Goal: Obtain resource: Download file/media

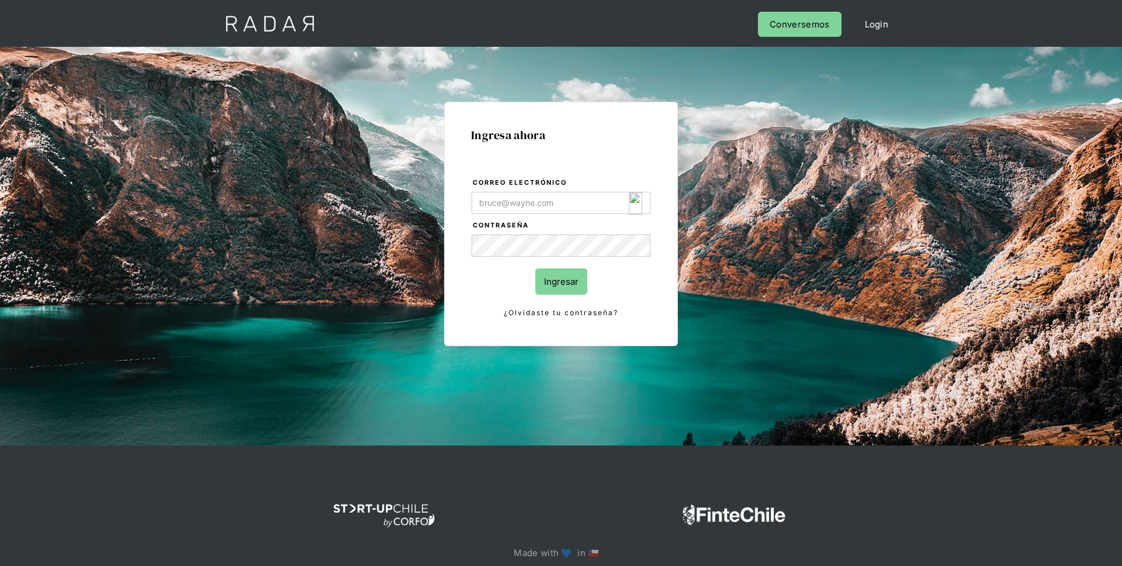
click at [636, 204] on img "Login Form" at bounding box center [635, 203] width 13 height 22
type input "[EMAIL_ADDRESS][DOMAIN_NAME]"
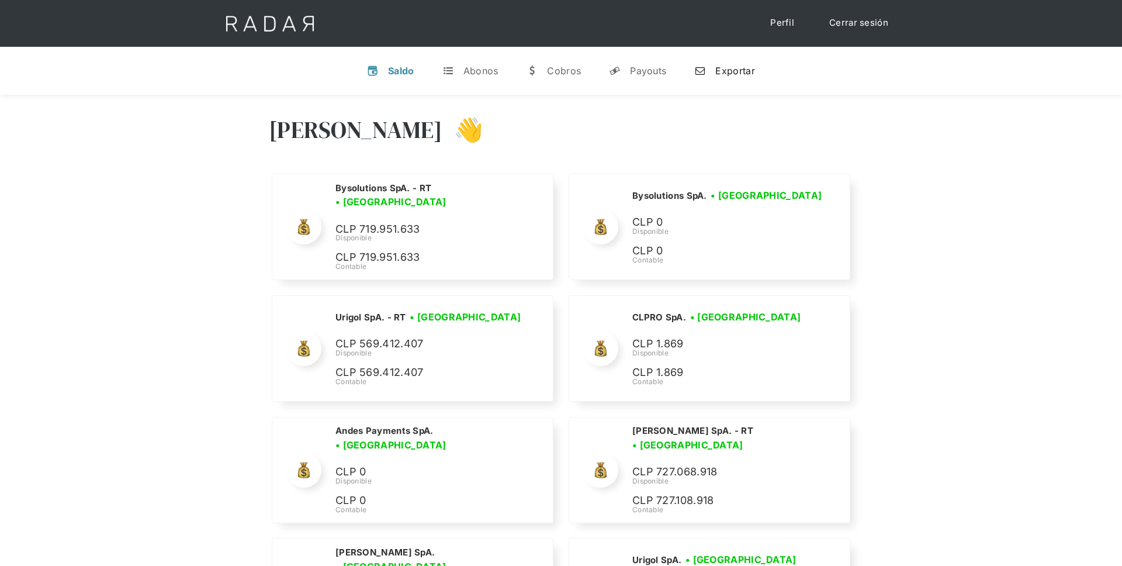
click at [722, 64] on link "n Exportar" at bounding box center [724, 71] width 79 height 30
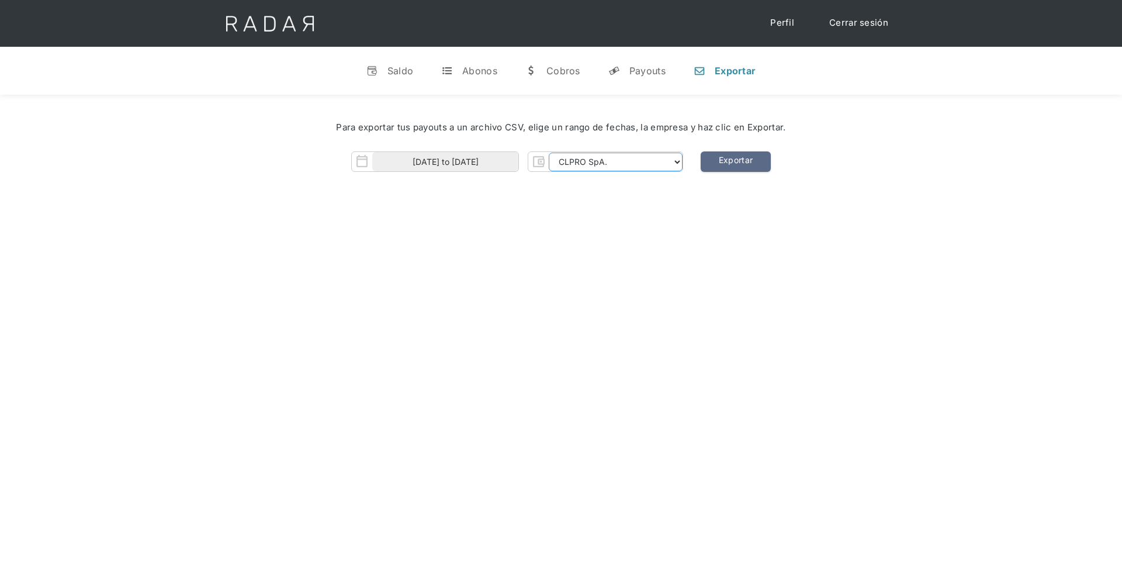
click at [592, 169] on select "CLPRO SpA. [PERSON_NAME] SpA. Urigol SpA. Bysolutions SpA. Clmax SpA. Andes Pay…" at bounding box center [616, 162] width 134 height 19
select select "urigol-rt"
click at [551, 153] on select "CLPRO SpA. [PERSON_NAME] SpA. Urigol SpA. Bysolutions SpA. Clmax SpA. Andes Pay…" at bounding box center [616, 162] width 134 height 19
click at [488, 158] on input "[DATE] to [DATE]" at bounding box center [445, 161] width 146 height 19
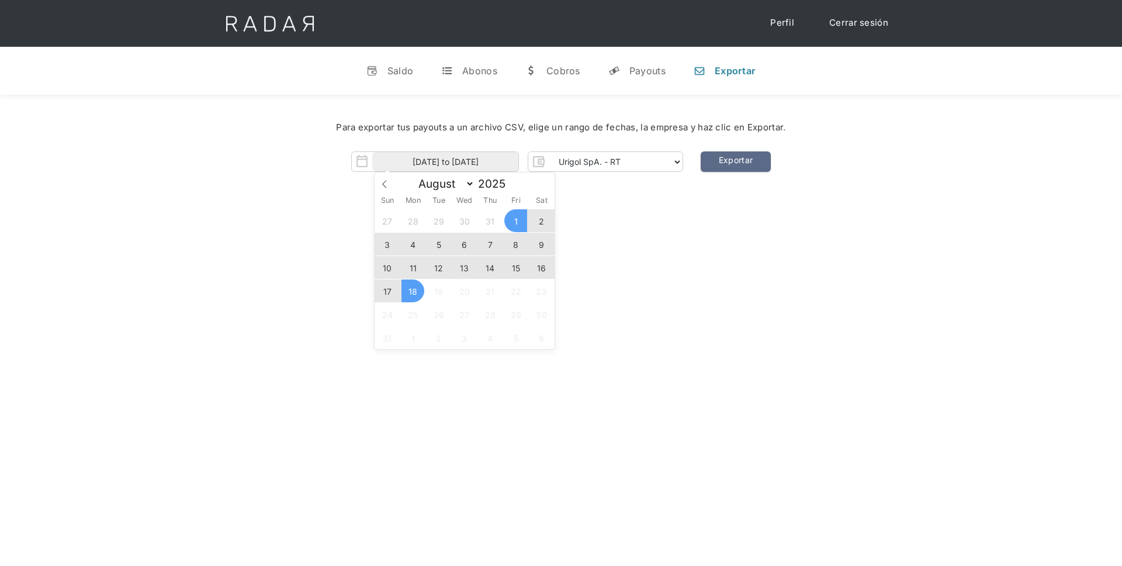
click at [499, 267] on span "14" at bounding box center [490, 267] width 23 height 23
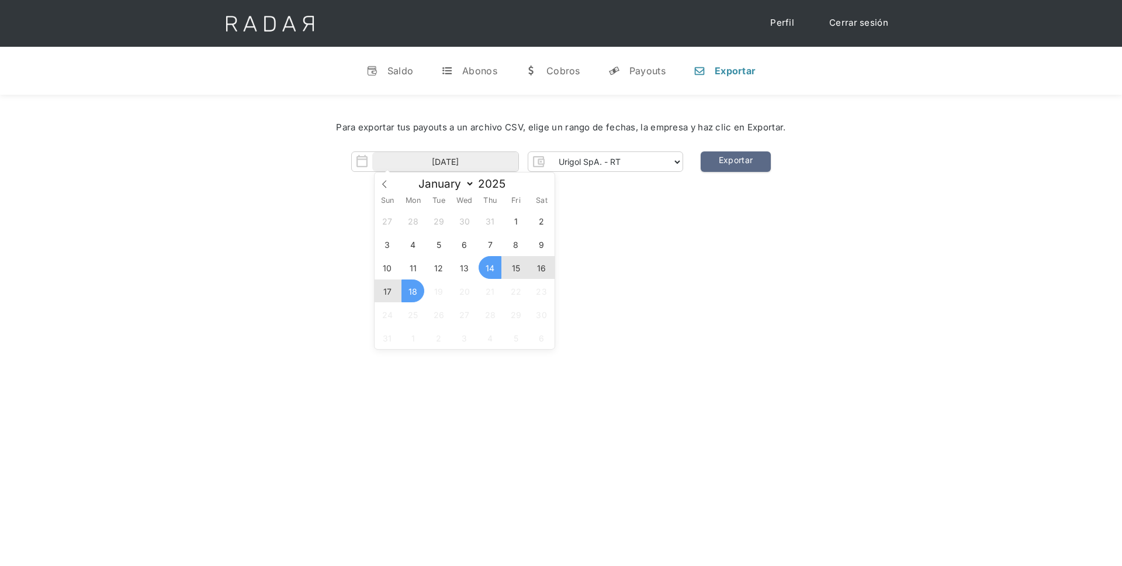
click at [422, 289] on span "18" at bounding box center [412, 290] width 23 height 23
type input "[DATE] to [DATE]"
click at [732, 166] on link "Exportar" at bounding box center [736, 161] width 70 height 20
click at [505, 165] on input "[DATE] to [DATE]" at bounding box center [445, 161] width 146 height 19
click at [587, 159] on select "CLPRO SpA. [PERSON_NAME] SpA. Urigol SpA. Bysolutions SpA. Clmax SpA. Andes Pay…" at bounding box center [616, 162] width 134 height 19
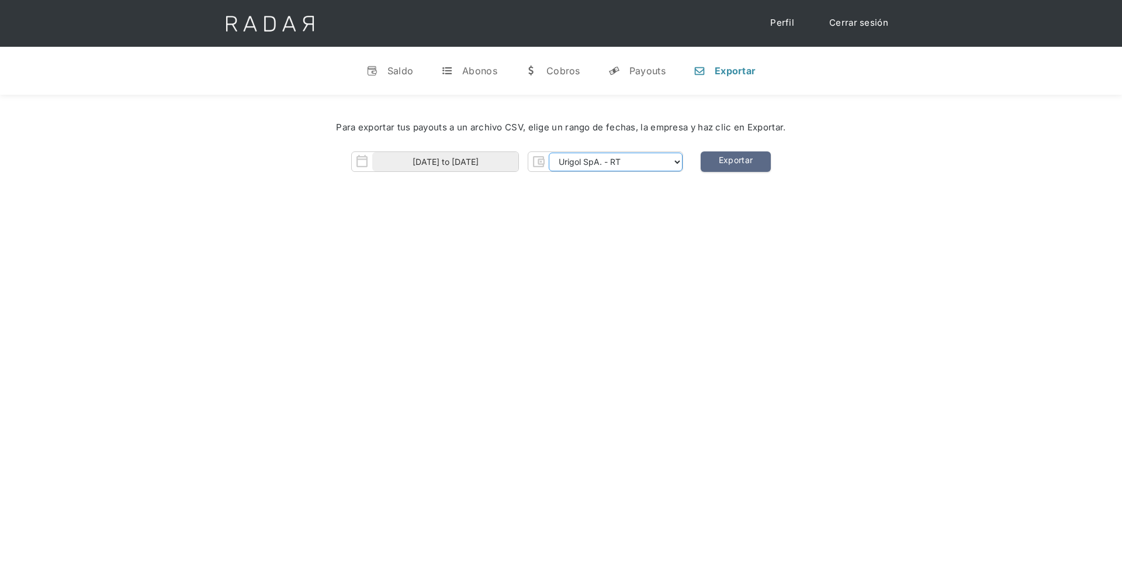
click at [605, 161] on select "CLPRO SpA. [PERSON_NAME] SpA. Urigol SpA. Bysolutions SpA. Clmax SpA. Andes Pay…" at bounding box center [616, 162] width 134 height 19
select select "[PERSON_NAME]-rt"
click at [551, 153] on select "CLPRO SpA. [PERSON_NAME] SpA. Urigol SpA. Bysolutions SpA. Clmax SpA. Andes Pay…" at bounding box center [616, 162] width 134 height 19
click at [411, 168] on input "[DATE] to [DATE]" at bounding box center [445, 161] width 146 height 19
click at [393, 179] on span at bounding box center [385, 182] width 20 height 20
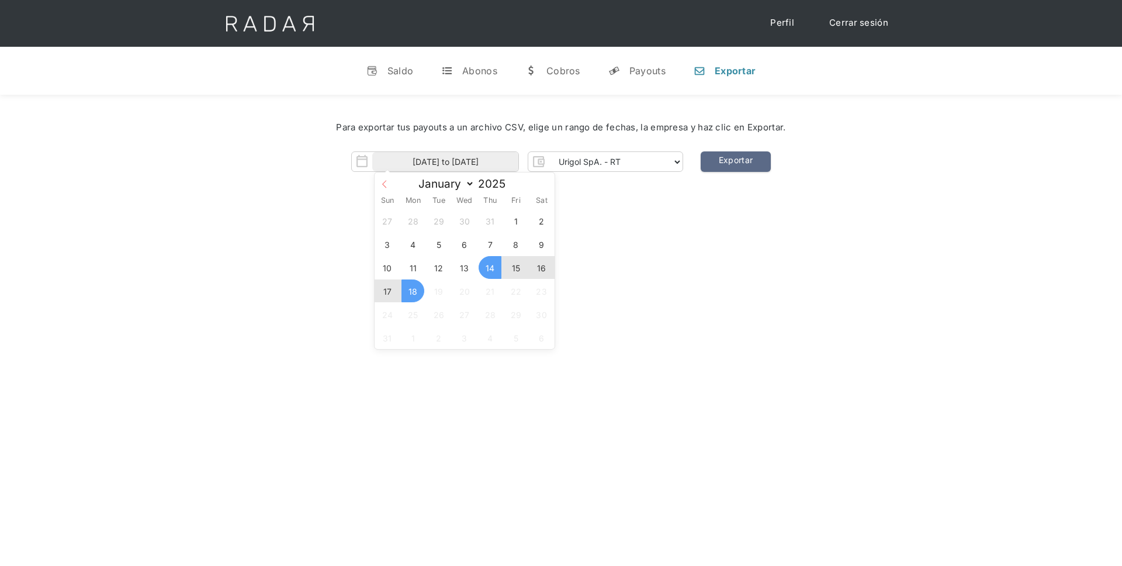
select select "6"
click at [485, 270] on span "17" at bounding box center [490, 267] width 23 height 23
click at [540, 269] on span "19" at bounding box center [541, 267] width 23 height 23
type input "[DATE] to [DATE]"
click at [737, 166] on link "Exportar" at bounding box center [736, 161] width 70 height 20
